Goal: Transaction & Acquisition: Purchase product/service

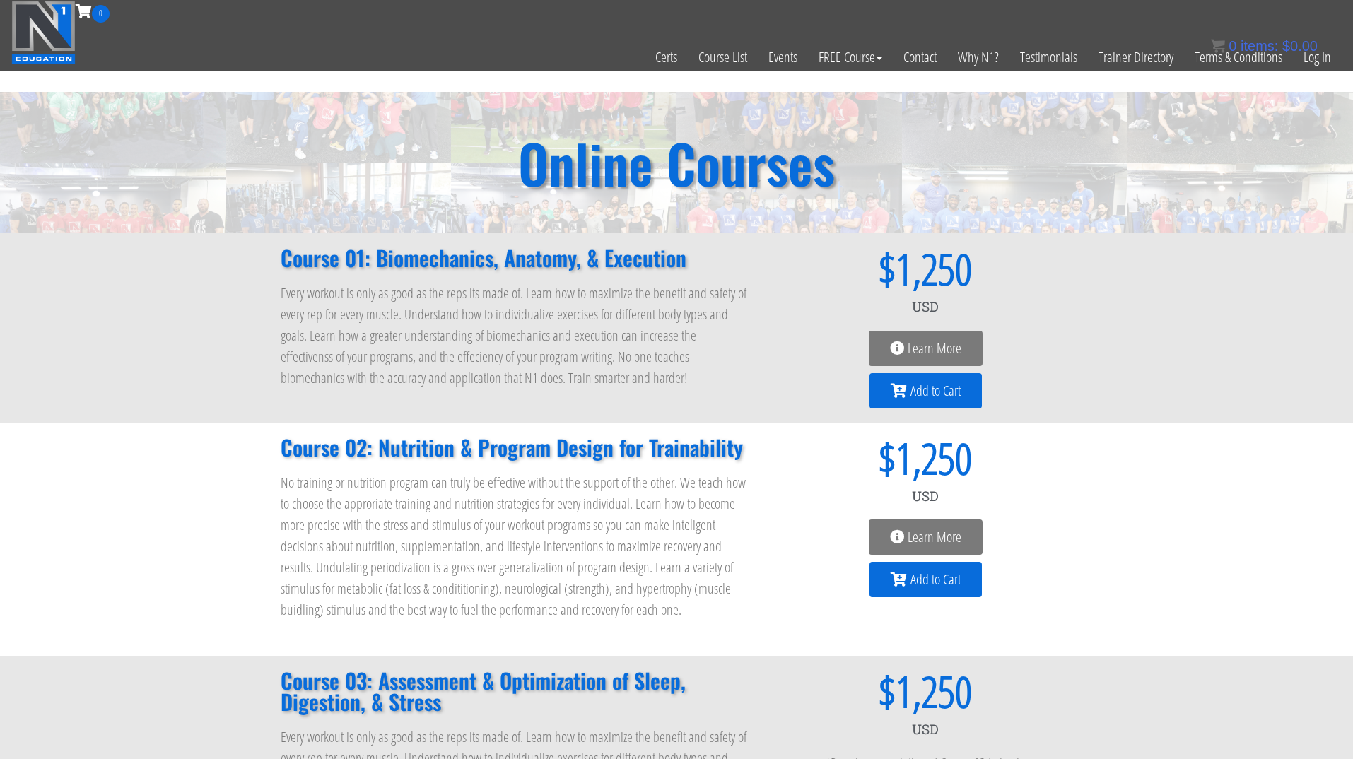
click at [947, 402] on link "Add to Cart" at bounding box center [926, 390] width 112 height 35
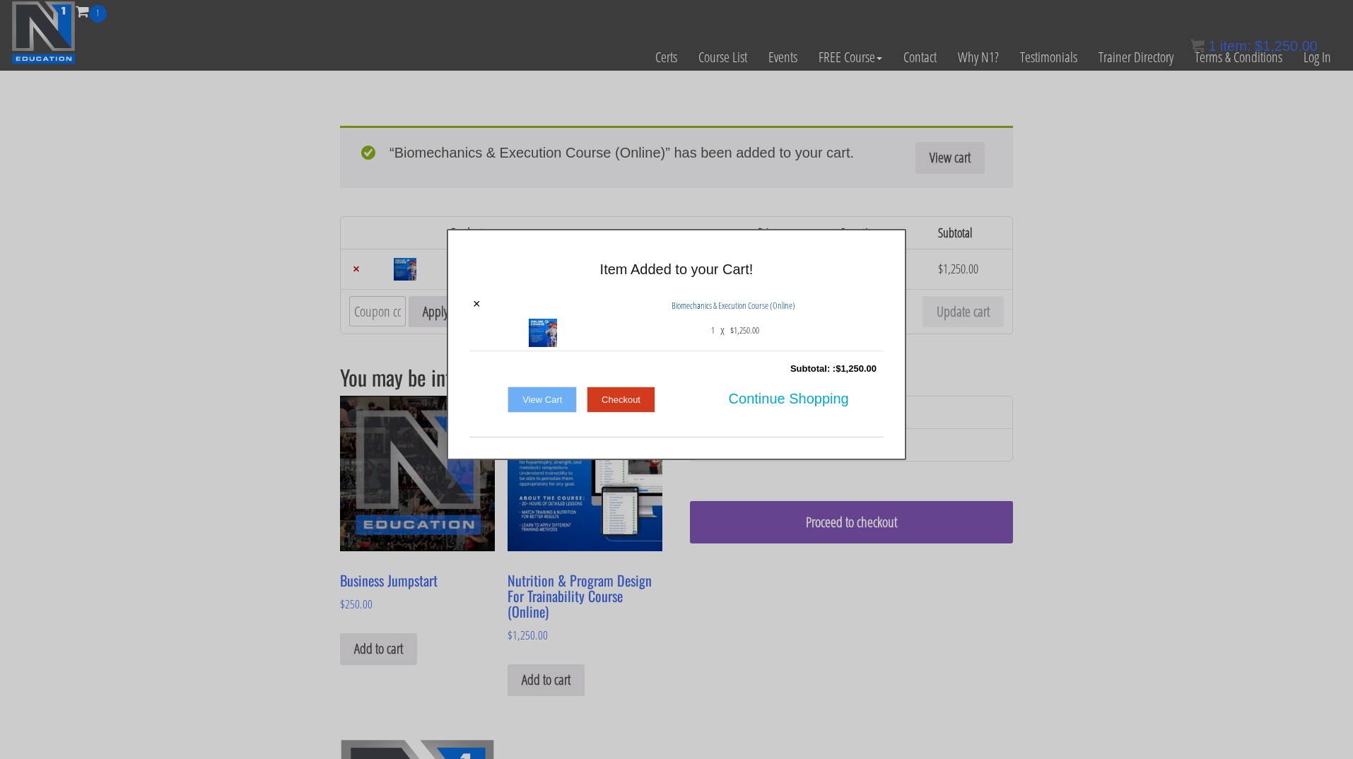
click at [566, 400] on link "View Cart" at bounding box center [542, 400] width 69 height 27
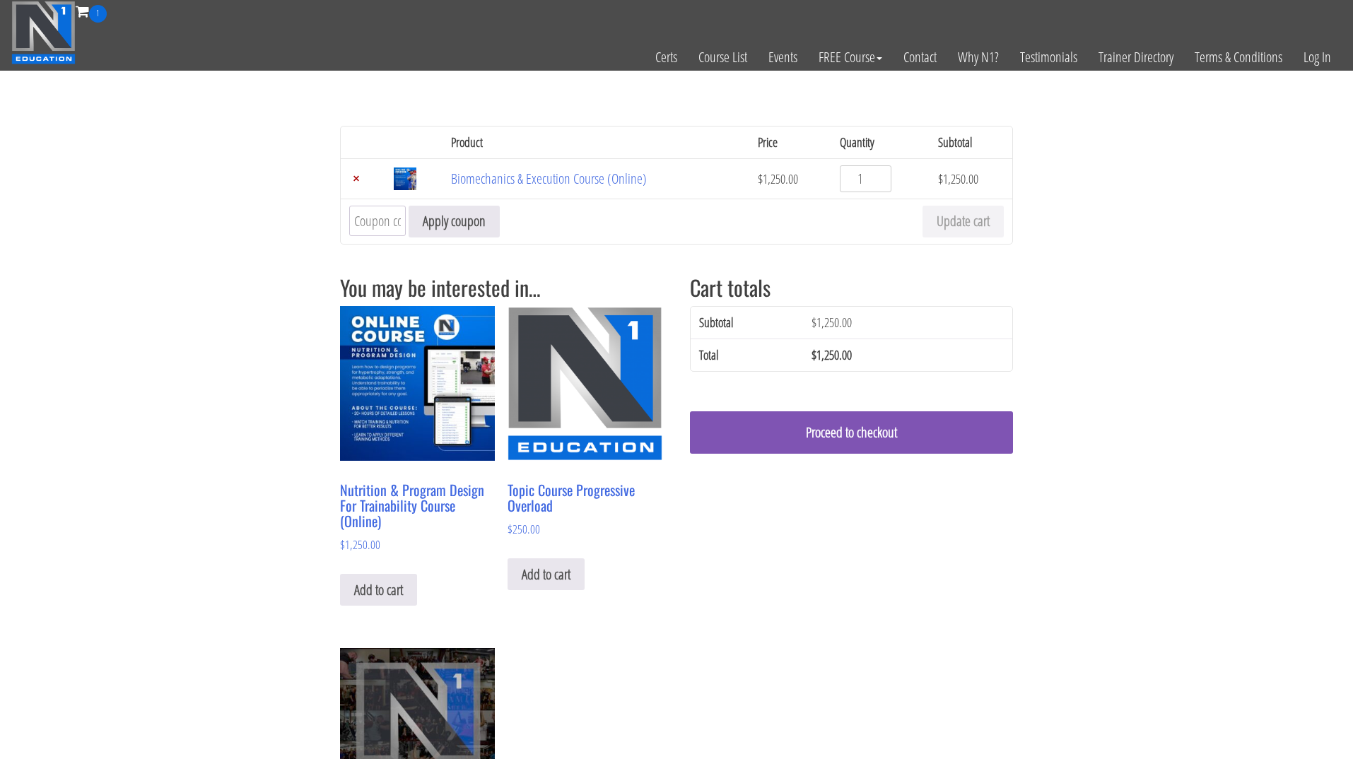
click at [395, 226] on input "Coupon:" at bounding box center [377, 221] width 57 height 30
type input "enroll10"
click at [445, 227] on button "Apply coupon" at bounding box center [454, 222] width 91 height 32
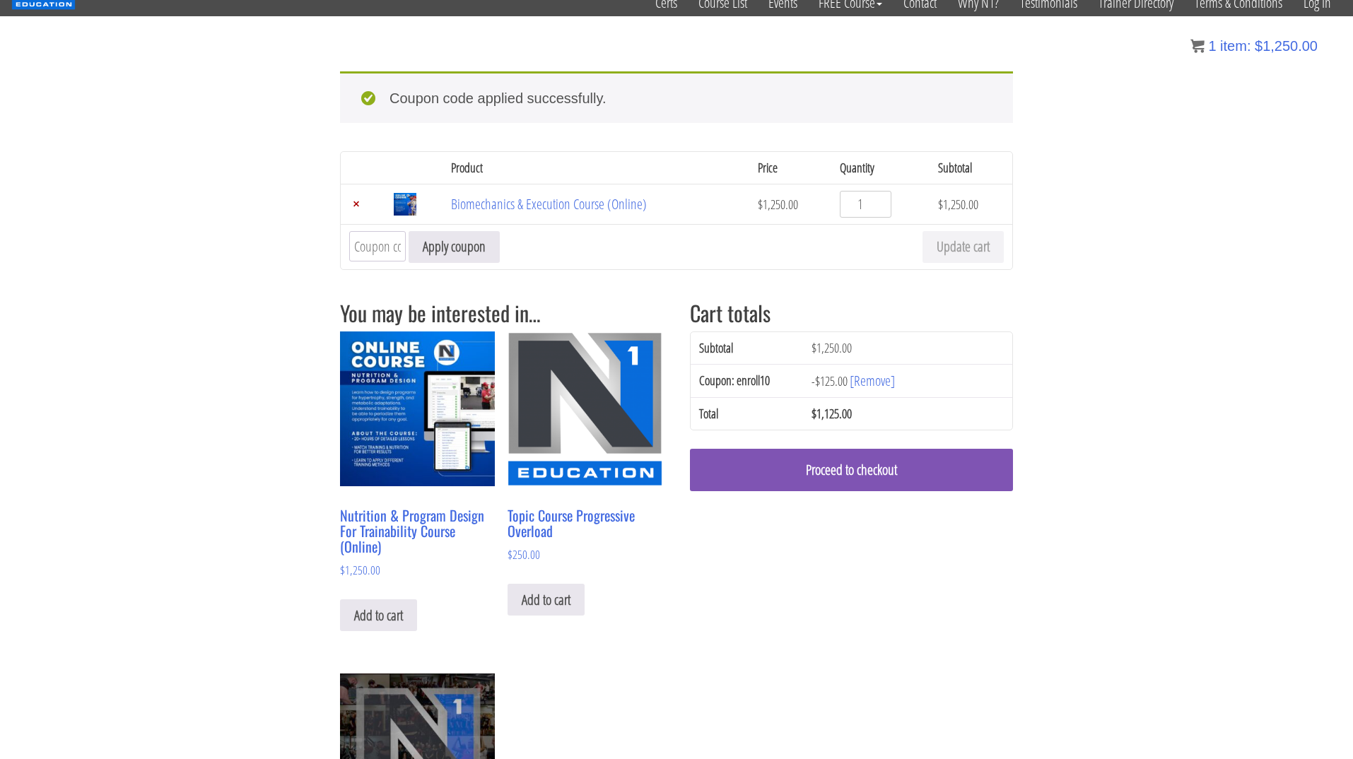
scroll to position [55, 0]
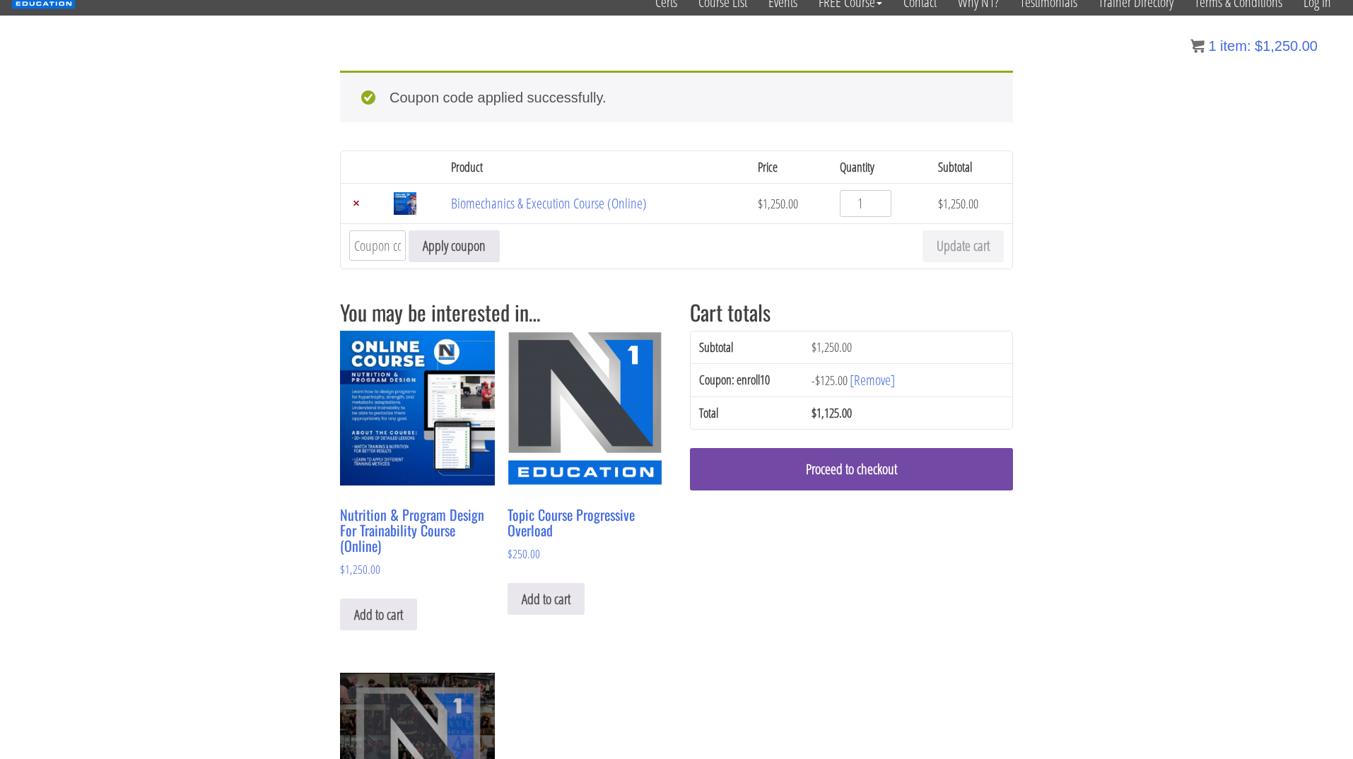
click at [907, 468] on link "Proceed to checkout" at bounding box center [851, 469] width 323 height 42
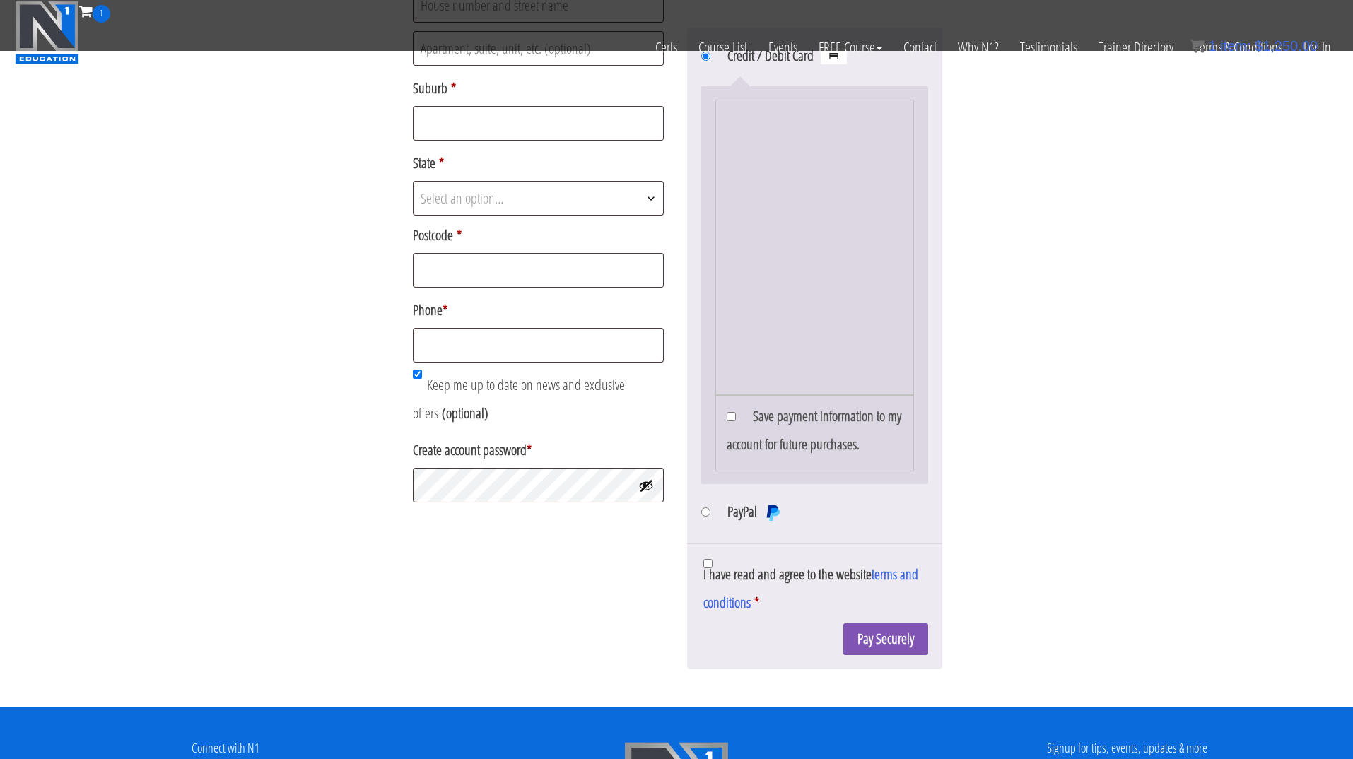
scroll to position [681, 0]
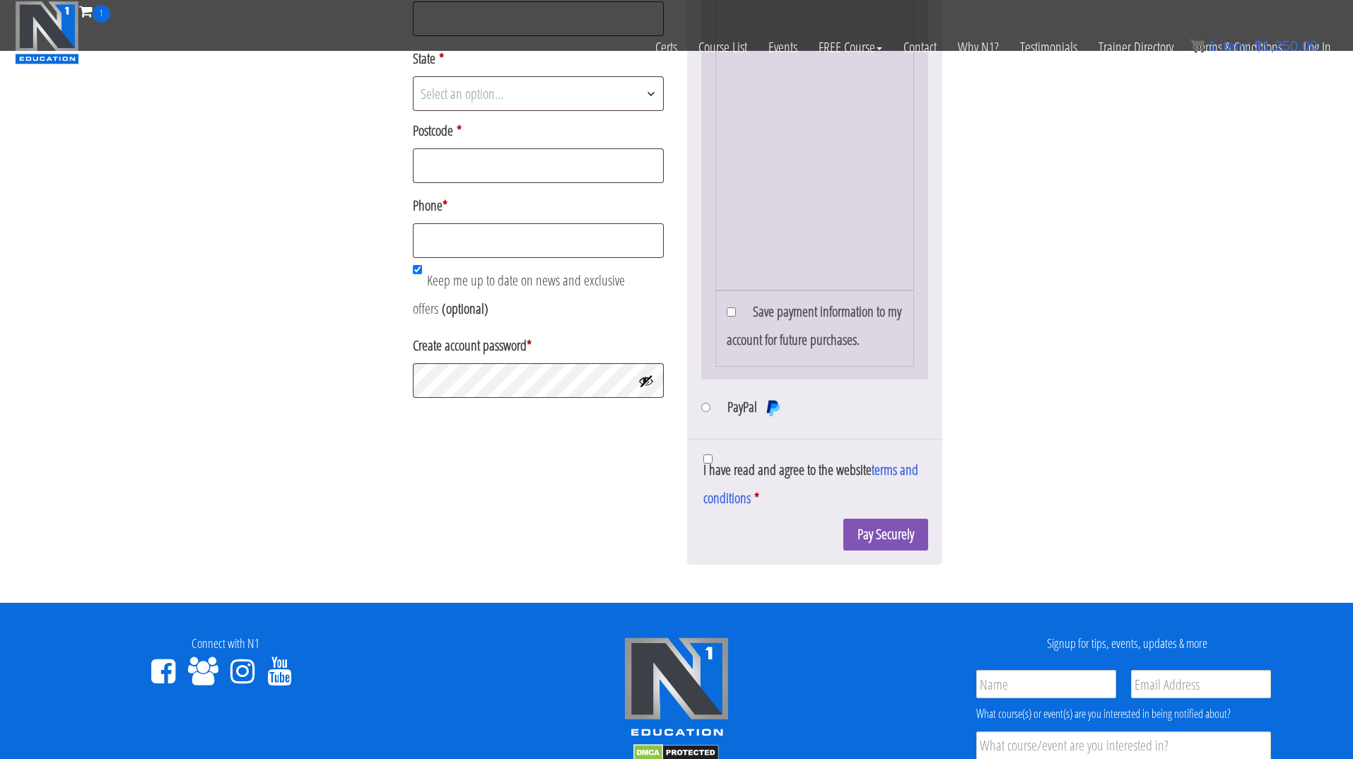
click at [764, 416] on img at bounding box center [772, 407] width 17 height 17
click at [711, 412] on input "PayPal" at bounding box center [705, 407] width 9 height 9
radio input "true"
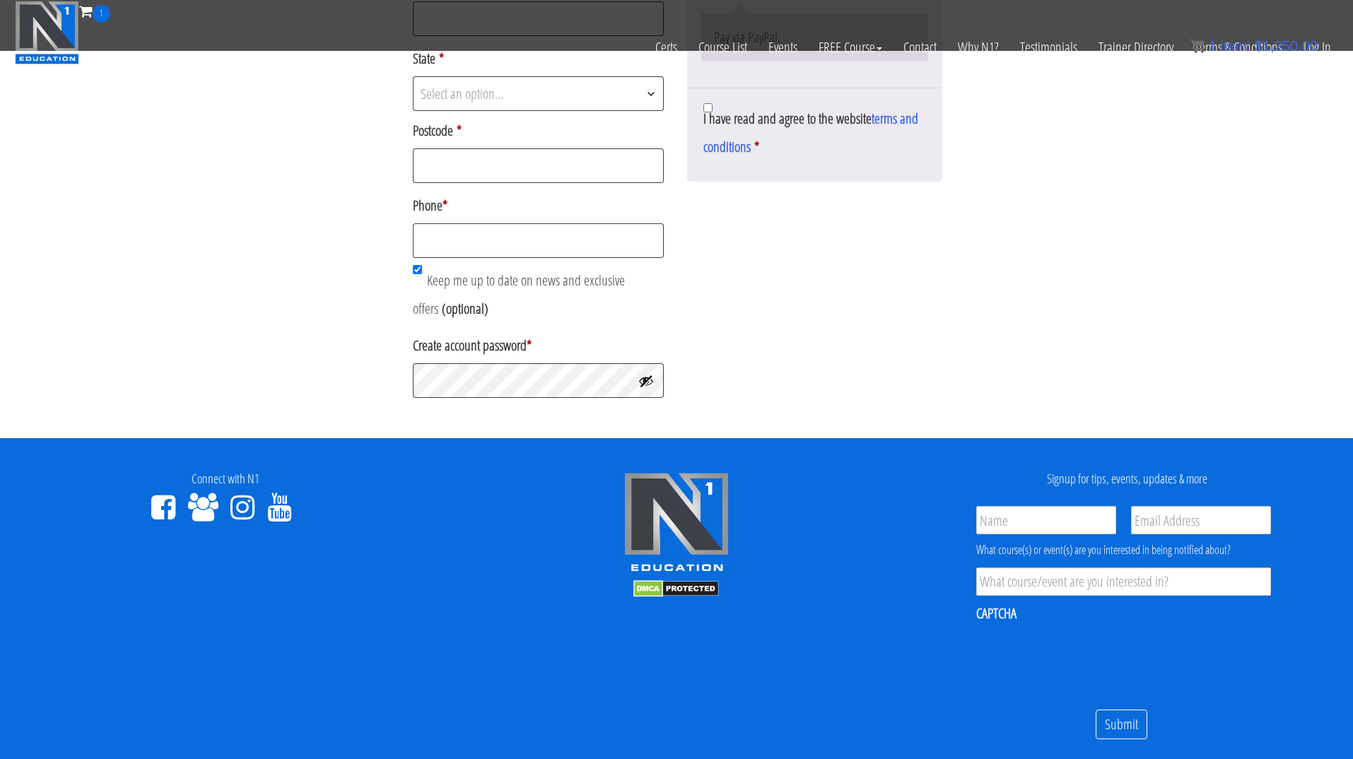
drag, startPoint x: 707, startPoint y: 168, endPoint x: 708, endPoint y: 176, distance: 8.6
click at [707, 112] on input "I have read and agree to the website terms and conditions *" at bounding box center [708, 107] width 9 height 9
checkbox input "true"
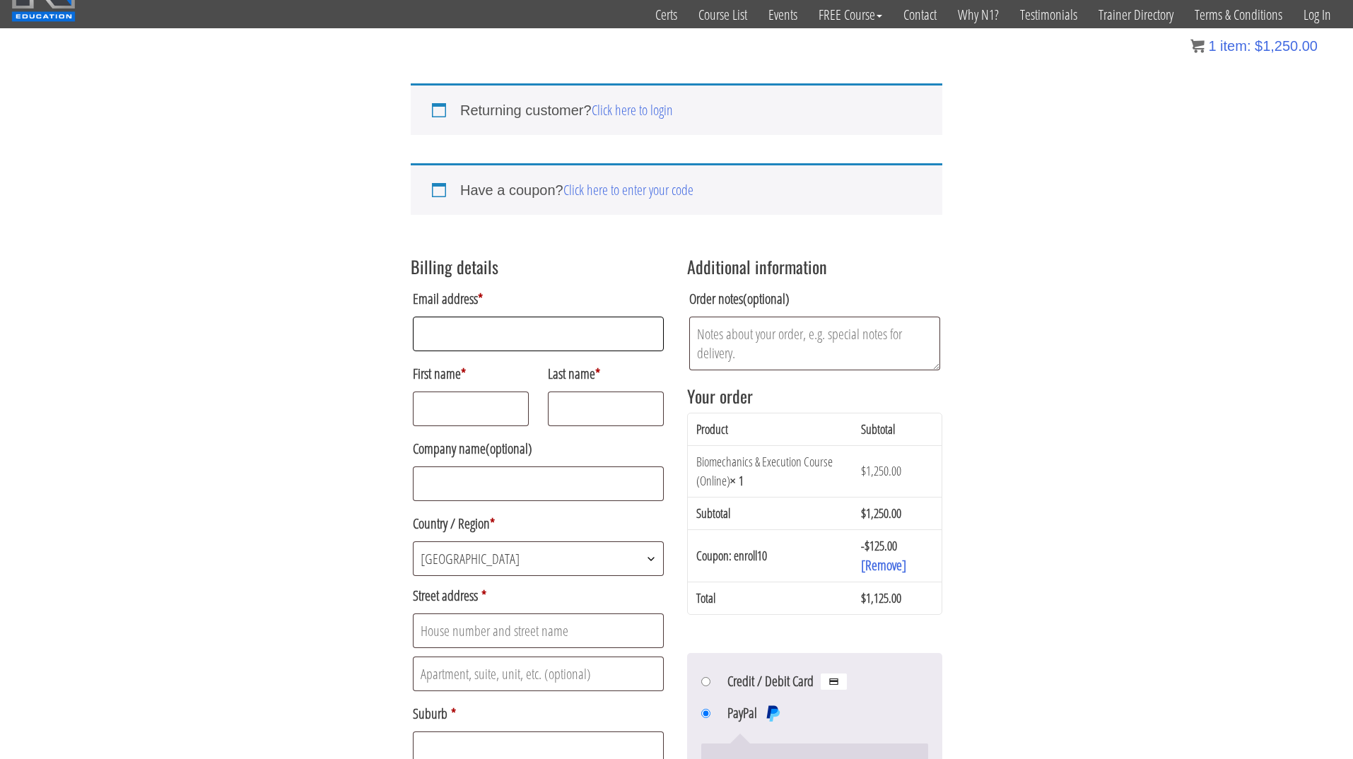
scroll to position [47, 0]
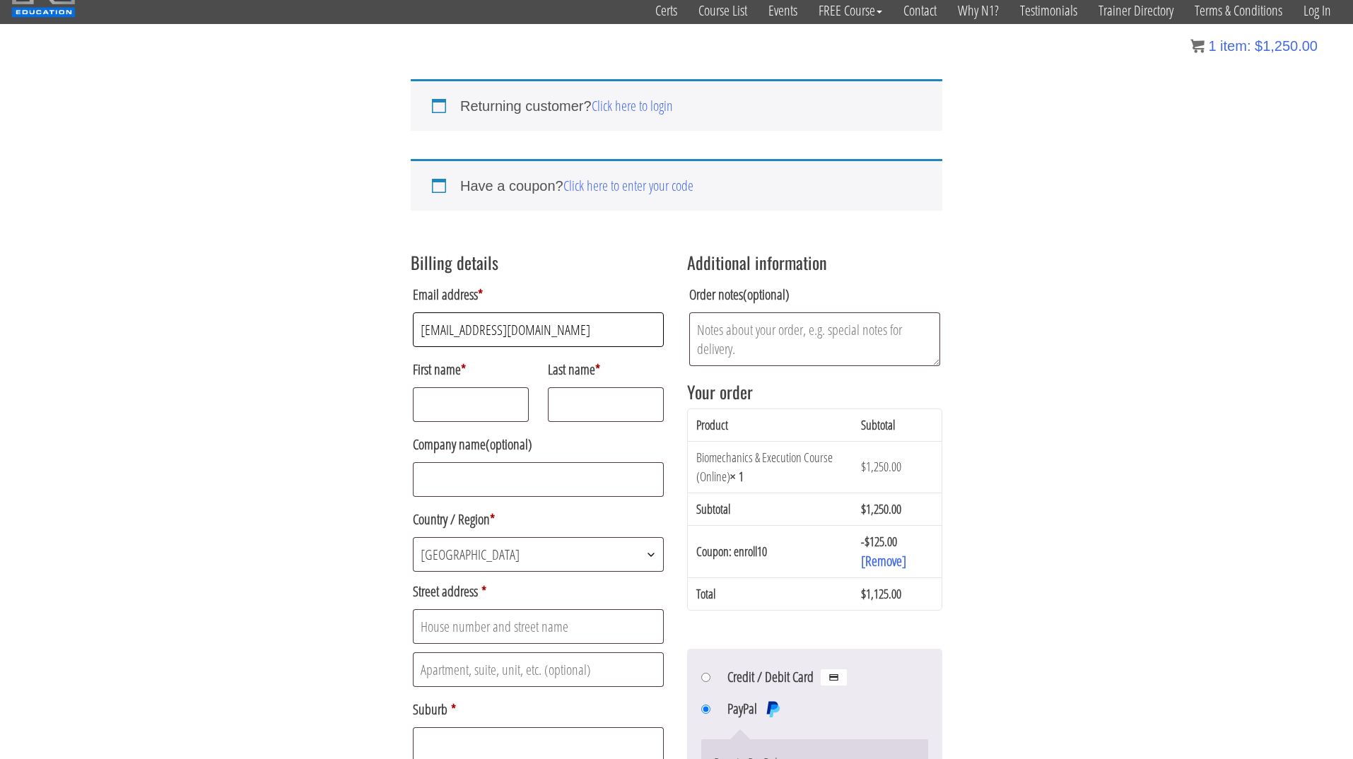
type input "kapuafitness@hotmail.com"
type input "Mo"
type input "Kapua"
click at [602, 482] on input "Company name (optional)" at bounding box center [538, 479] width 251 height 35
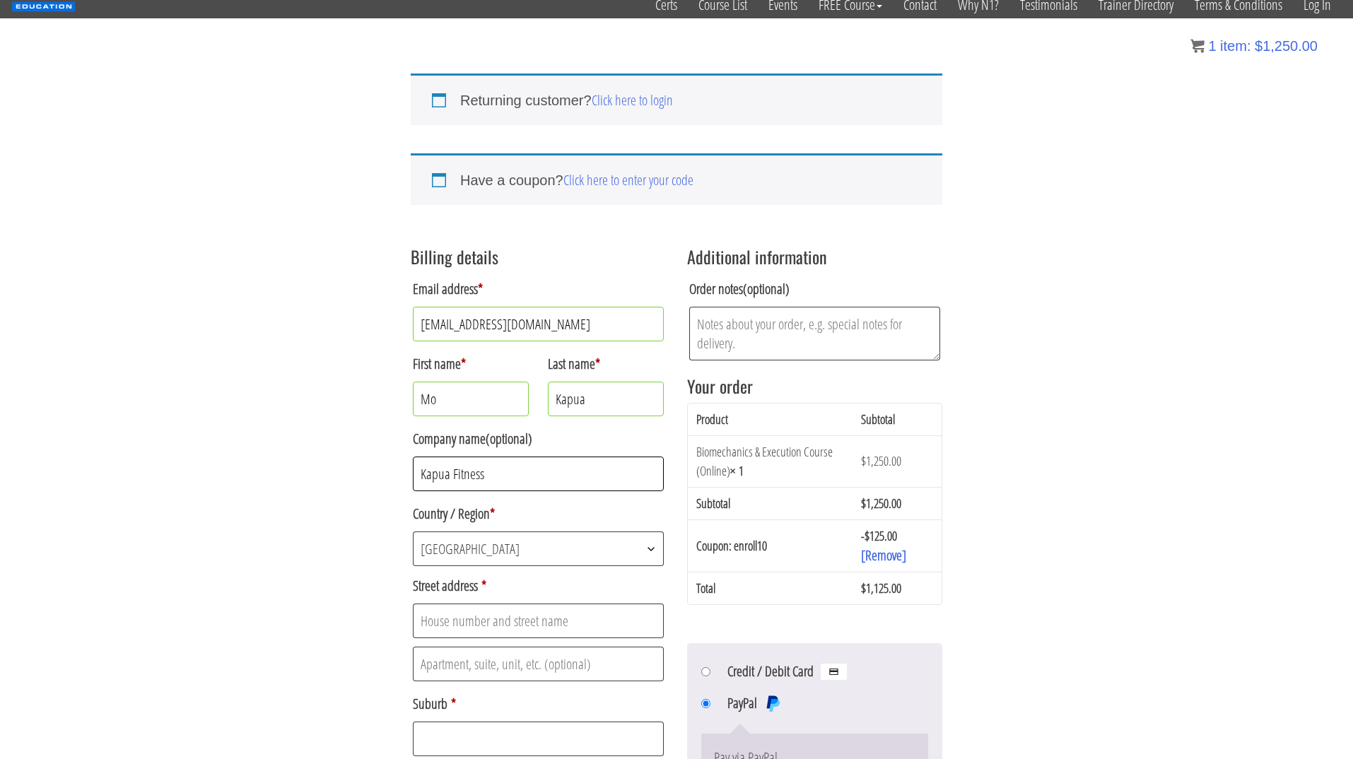
scroll to position [143, 0]
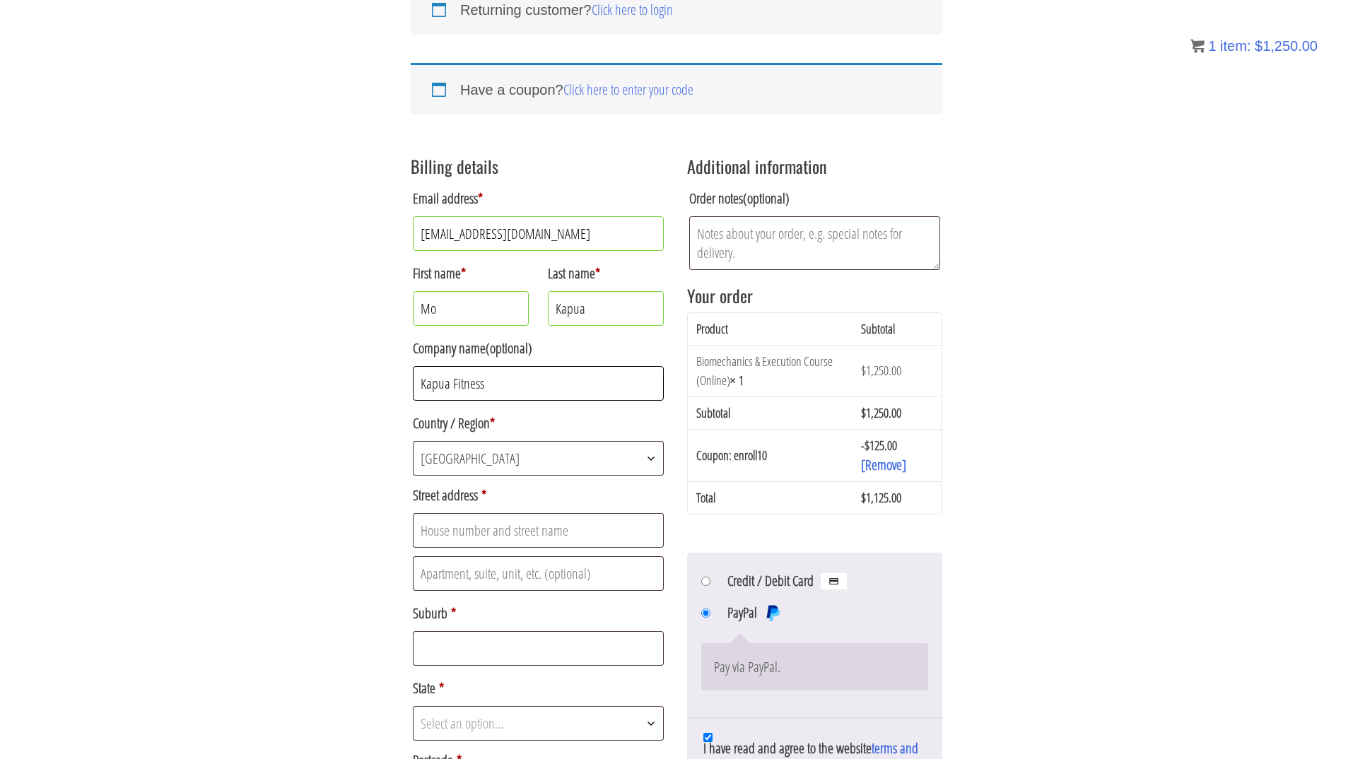
type input "Kapua Fitness"
click at [562, 533] on input "Street address *" at bounding box center [538, 530] width 251 height 35
type input "59a Lakewood Drive"
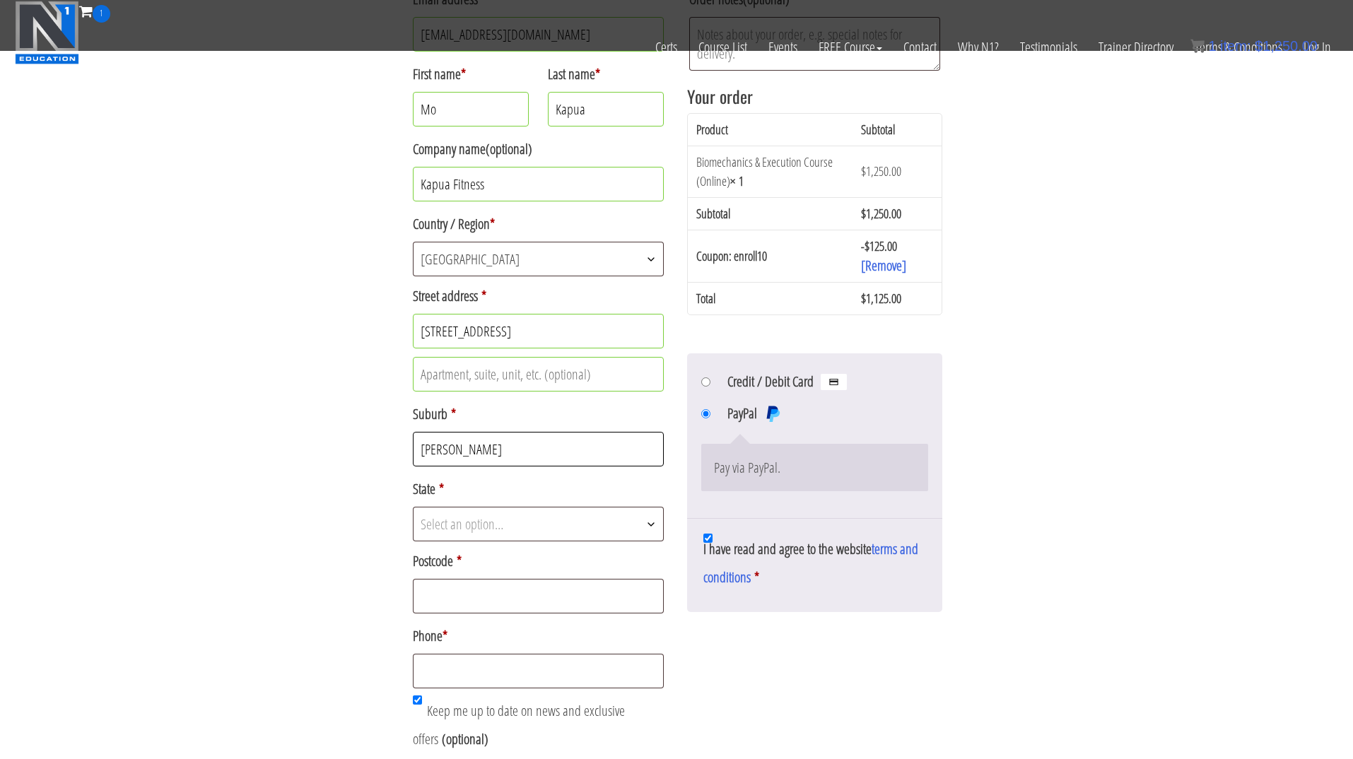
scroll to position [305, 0]
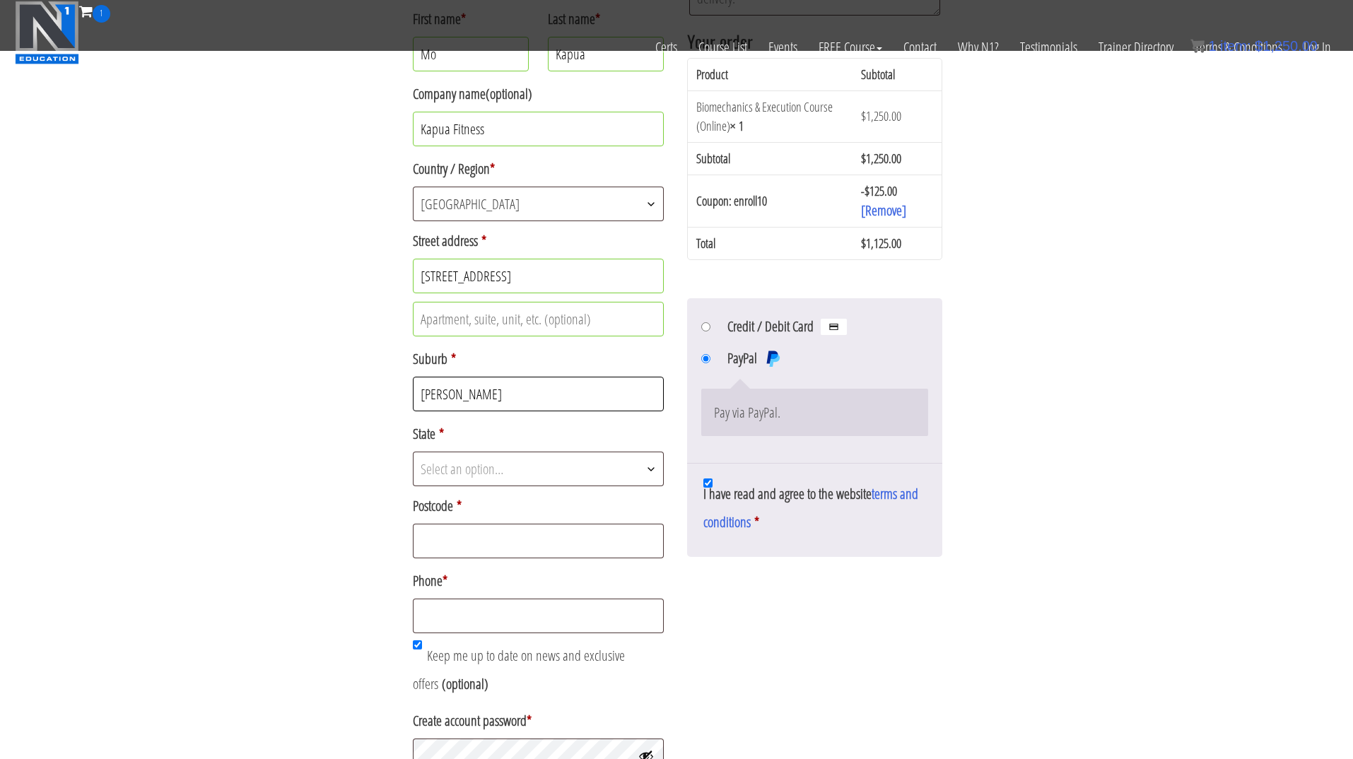
type input "Hamlyn Terrace"
click at [576, 538] on input "Postcode *" at bounding box center [538, 541] width 251 height 35
click at [556, 469] on span "Select an option…" at bounding box center [539, 469] width 250 height 33
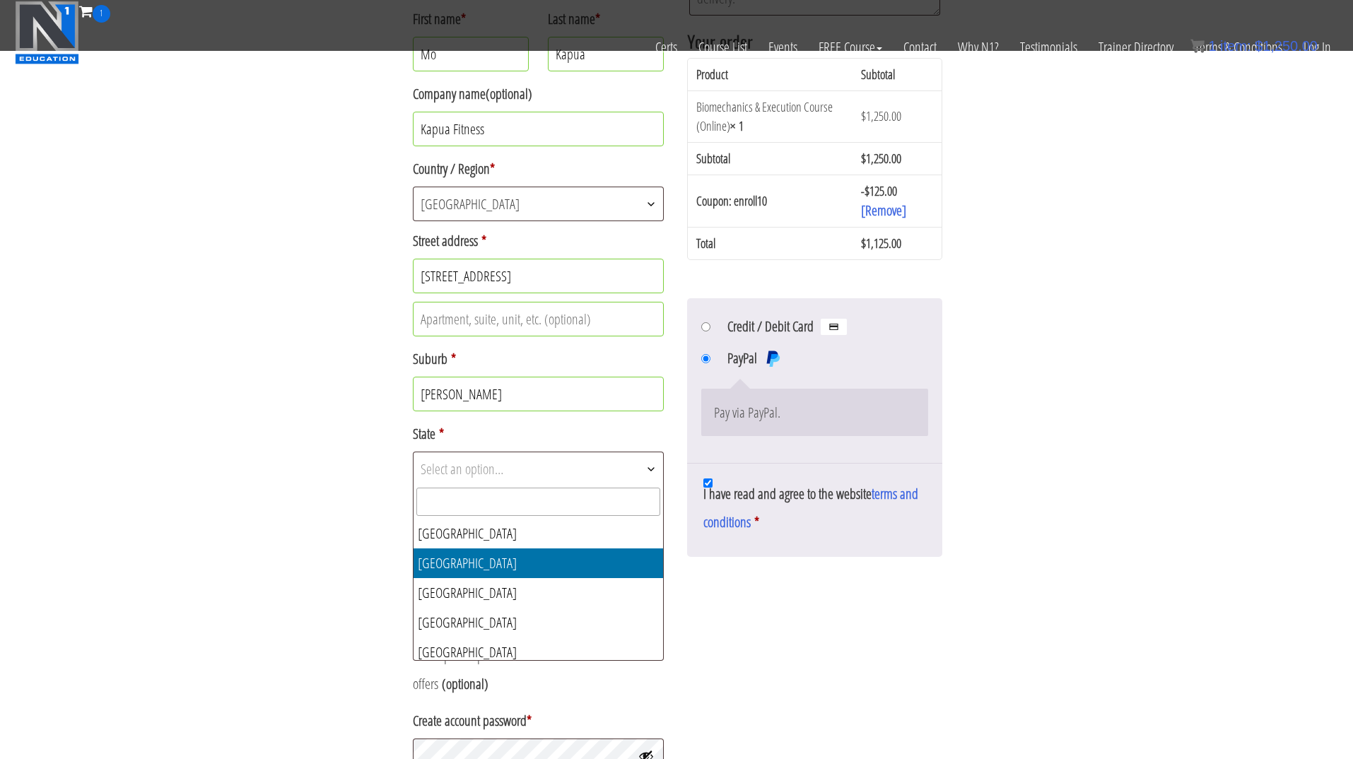
select select "NSW"
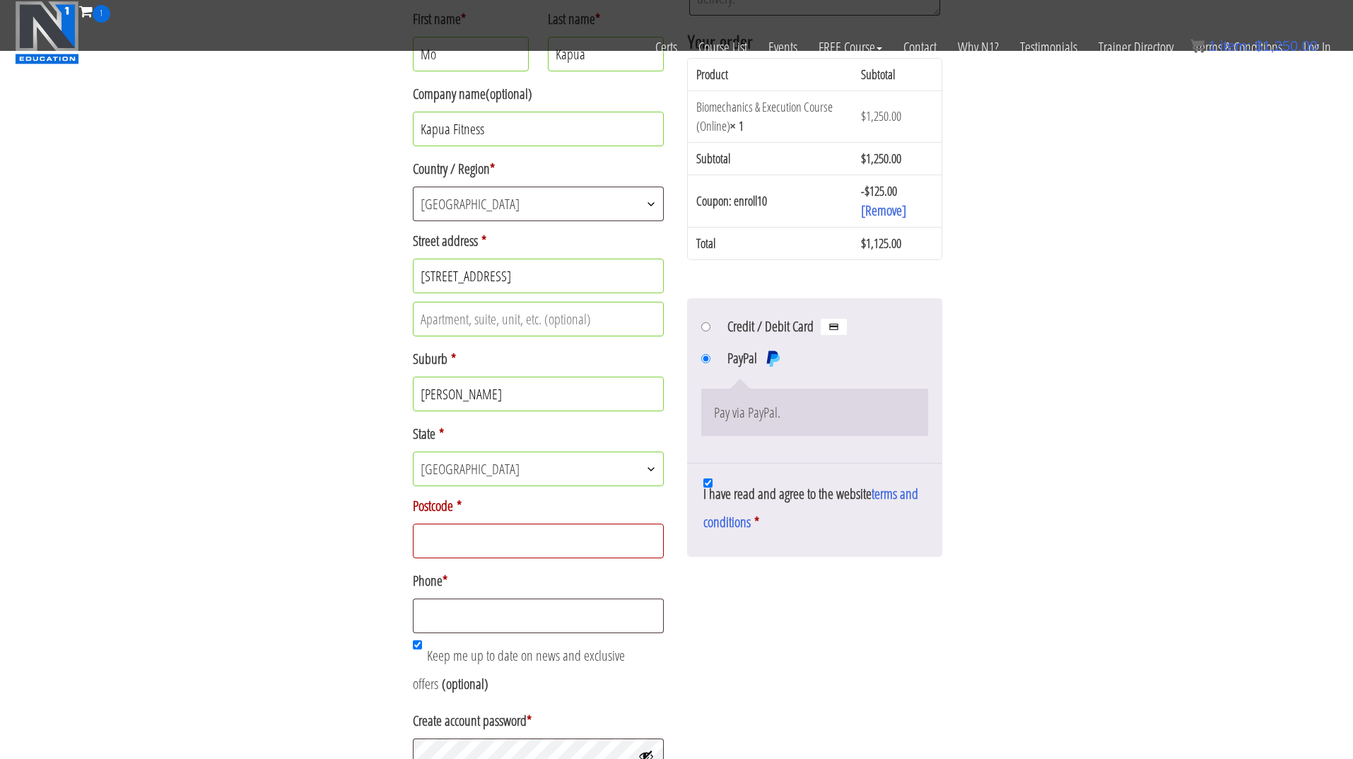
click at [542, 555] on input "Postcode *" at bounding box center [538, 541] width 251 height 35
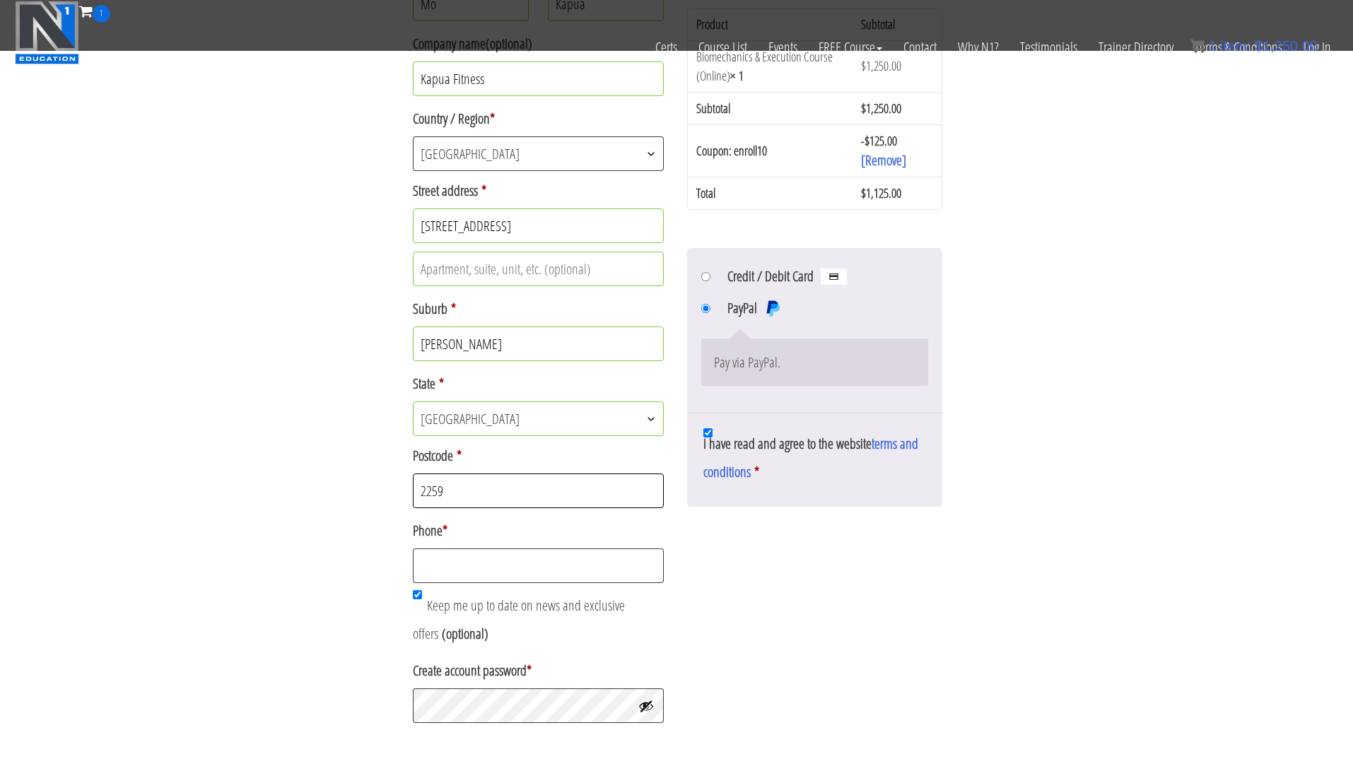
scroll to position [363, 0]
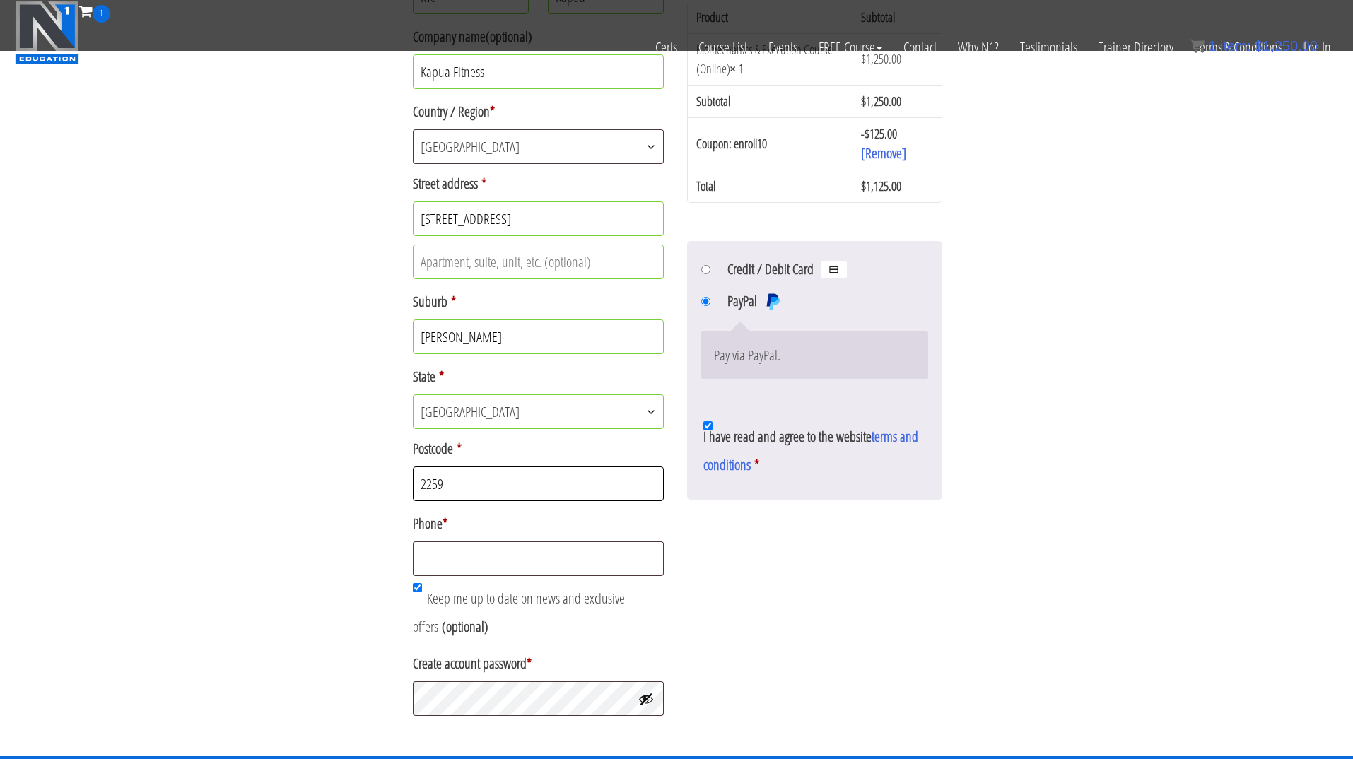
type input "2259"
click at [539, 561] on input "Phone *" at bounding box center [538, 559] width 251 height 35
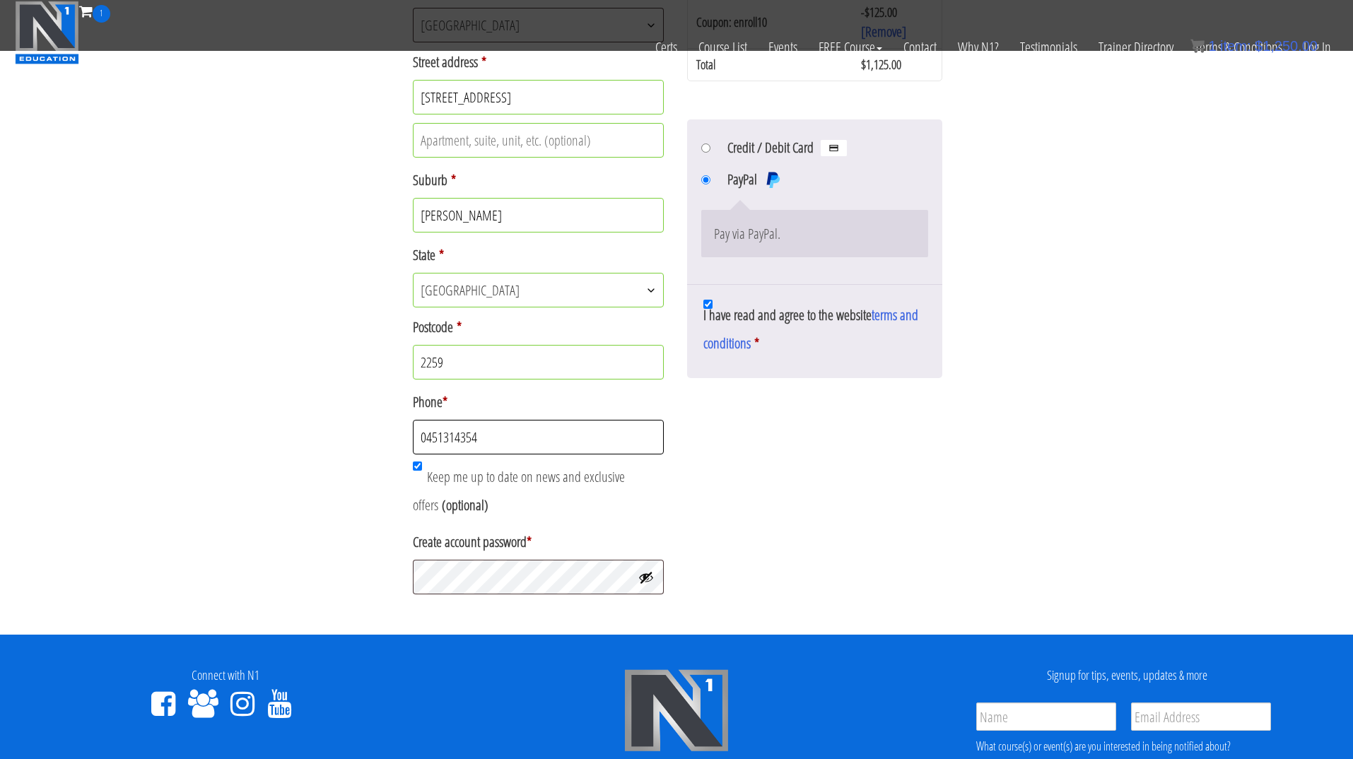
scroll to position [618, 0]
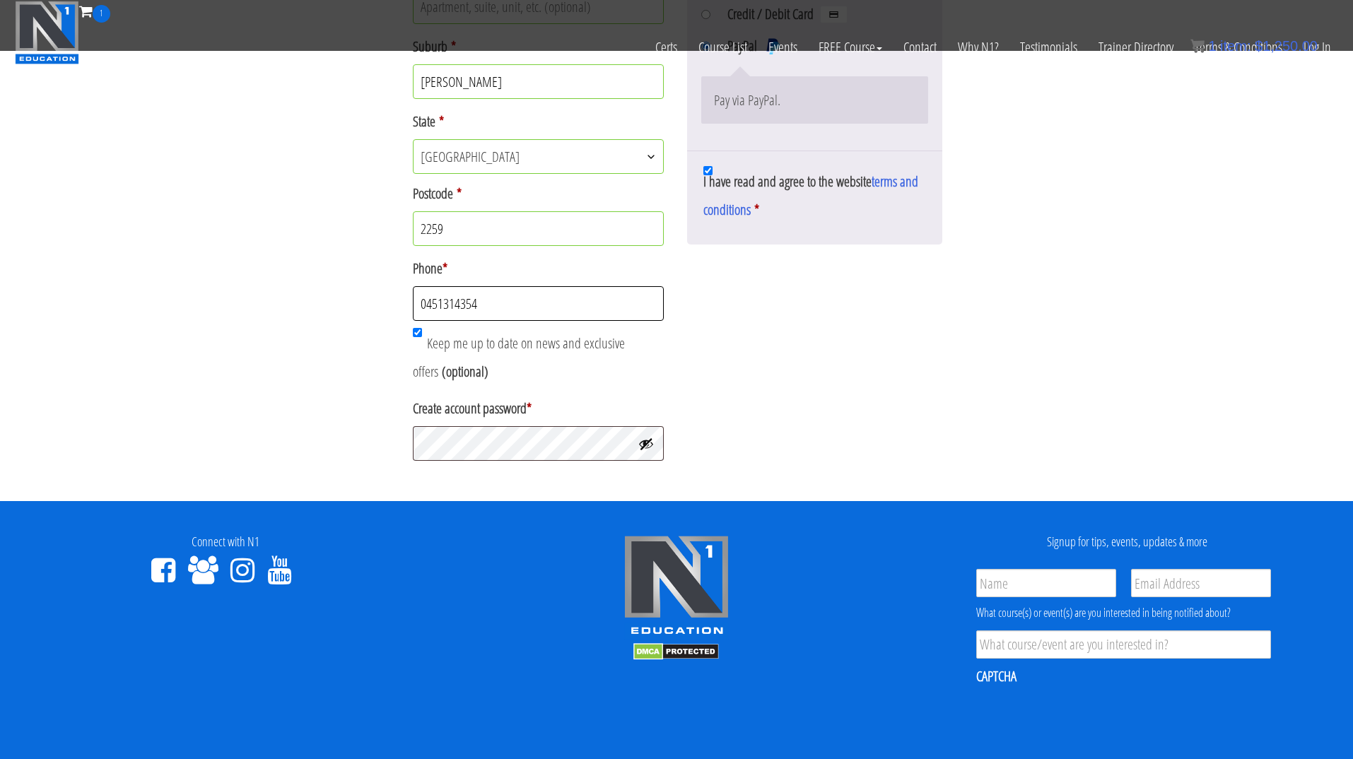
type input "0451314354"
click at [421, 335] on input "Keep me up to date on news and exclusive offers (optional)" at bounding box center [417, 332] width 9 height 9
checkbox input "false"
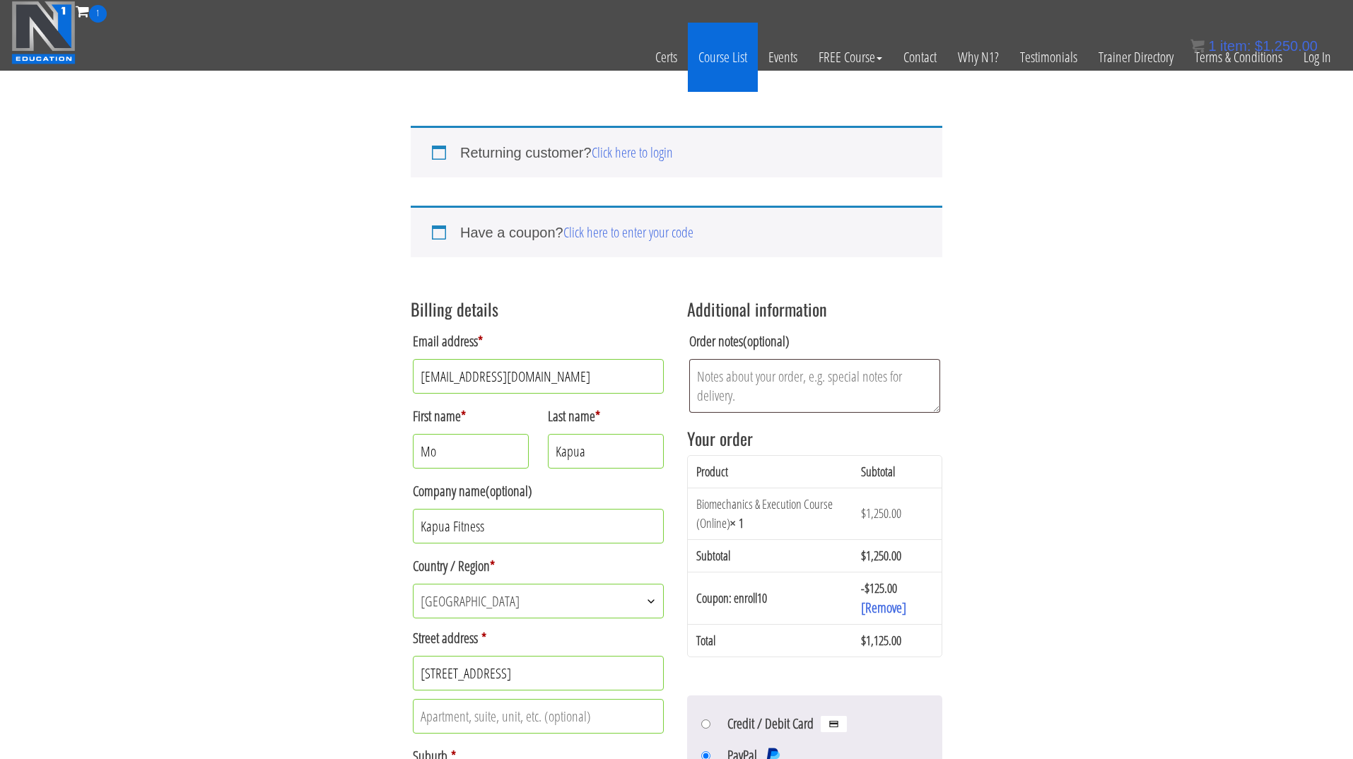
scroll to position [0, 0]
click at [718, 59] on link "Course List" at bounding box center [723, 57] width 70 height 69
